Goal: Go to known website: Access a specific website the user already knows

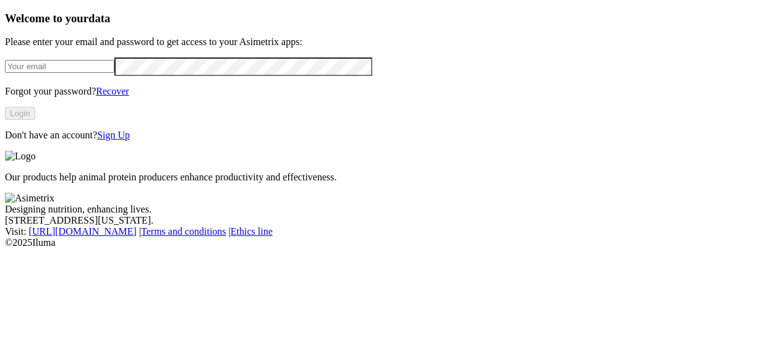
click at [87, 73] on input "email" at bounding box center [59, 66] width 109 height 13
type input "[PERSON_NAME][EMAIL_ADDRESS][PERSON_NAME][DOMAIN_NAME]"
click input "submit" at bounding box center [0, 0] width 0 height 0
